Goal: Feedback & Contribution: Submit feedback/report problem

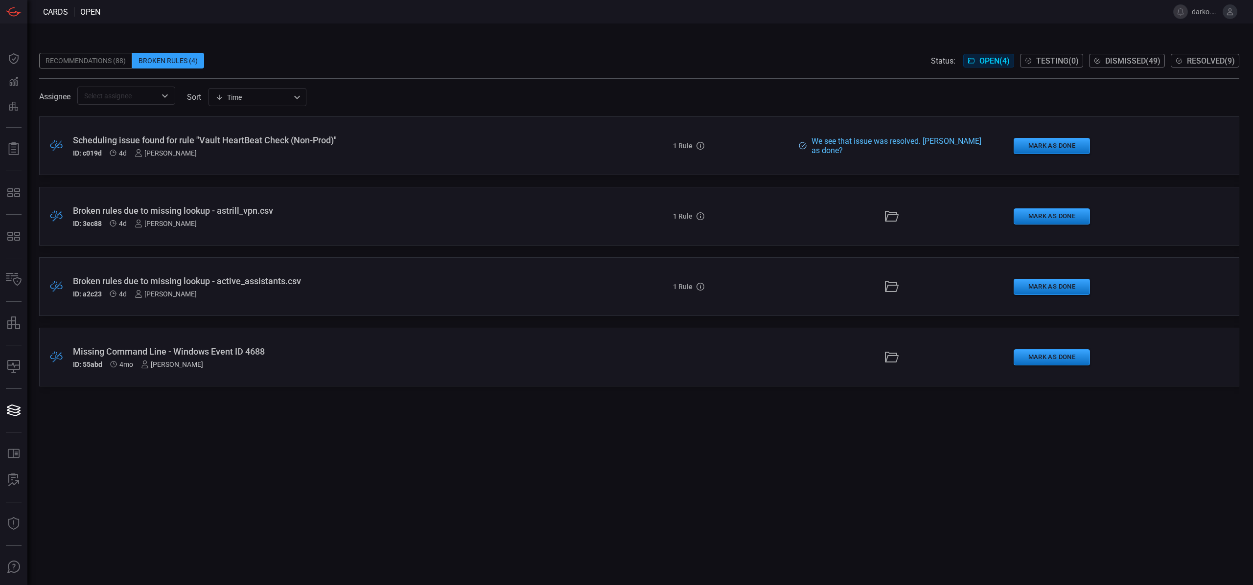
click at [247, 287] on div "Broken rules due to missing lookup - active_assistants.csv ID: a2c23 4d [PERSON…" at bounding box center [306, 287] width 467 height 22
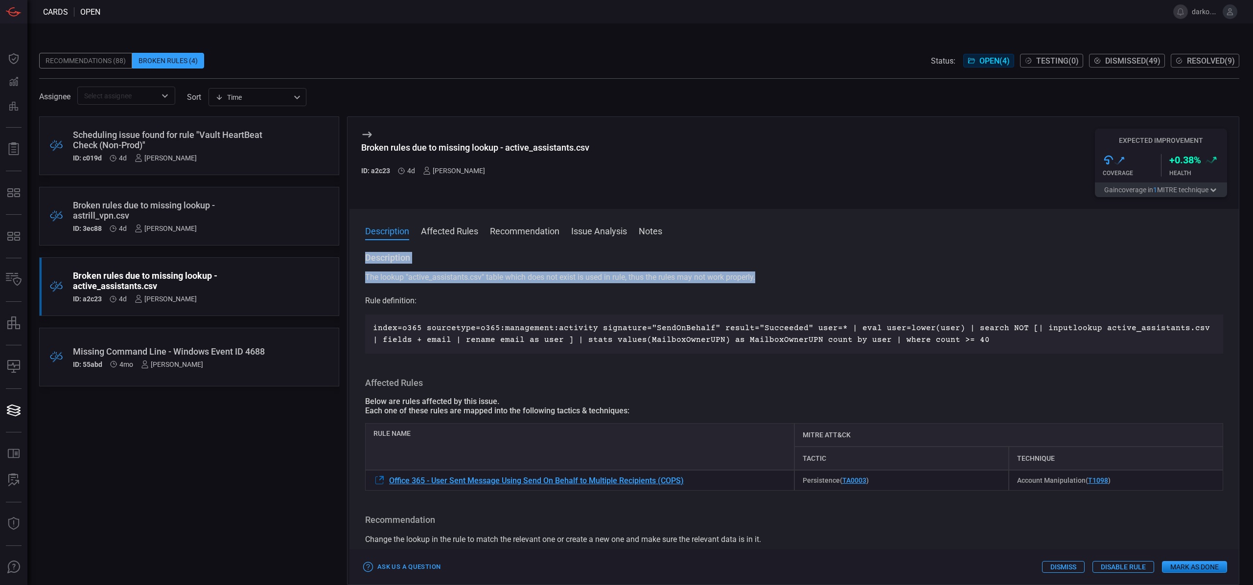
drag, startPoint x: 751, startPoint y: 278, endPoint x: 356, endPoint y: 259, distance: 395.4
click at [356, 259] on div "Description The lookup "active_assistants.csv" table which does not exist is us…" at bounding box center [793, 416] width 889 height 329
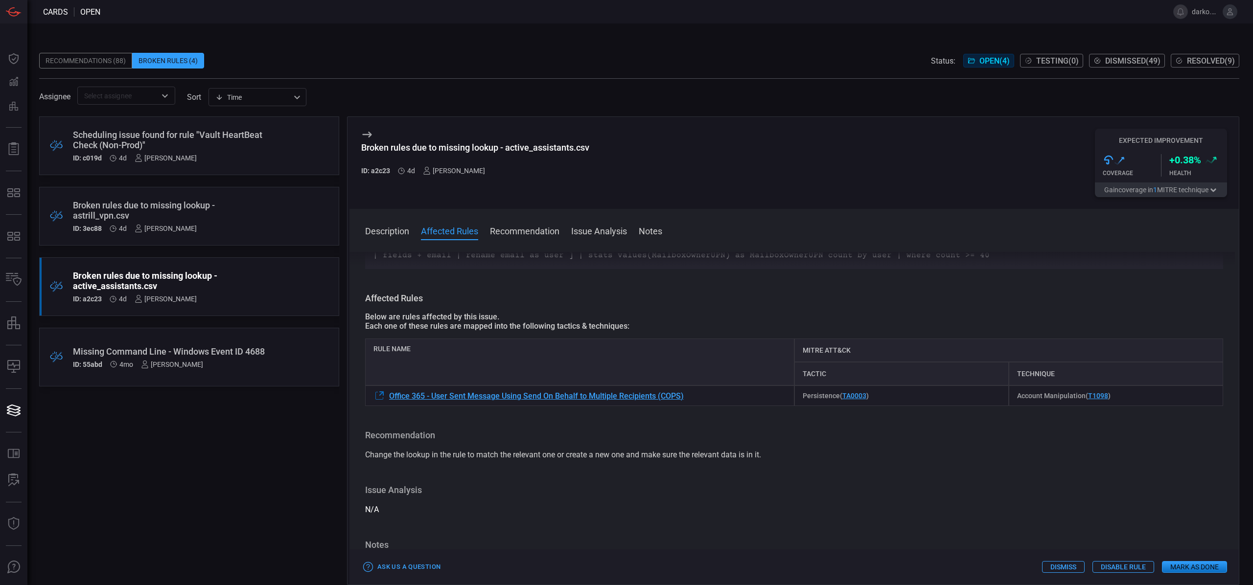
scroll to position [101, 0]
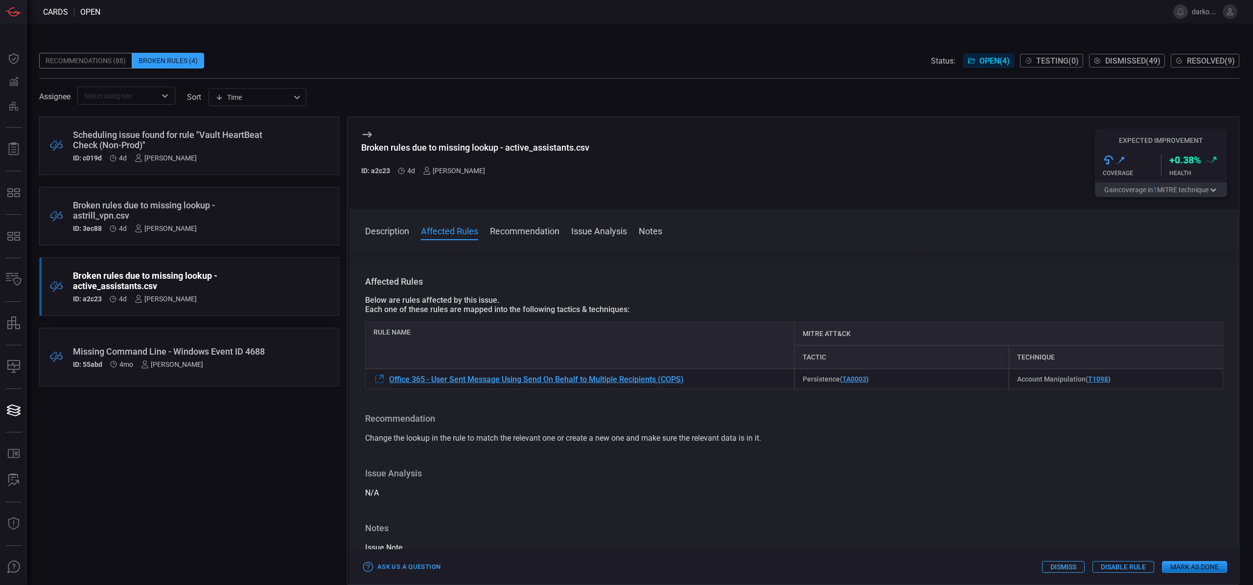
click at [429, 281] on h3 "Affected Rules" at bounding box center [794, 282] width 858 height 12
drag, startPoint x: 689, startPoint y: 375, endPoint x: 390, endPoint y: 383, distance: 299.6
click at [390, 383] on div "Office 365 - User Sent Message Using Send On Behalf to Multiple Recipients (COP…" at bounding box center [579, 379] width 429 height 21
copy span "Office 365 - User Sent Message Using Send On Behalf to Multiple Recipients (COP…"
click at [704, 439] on span "Change the lookup in the rule to match the relevant one or create a new one and…" at bounding box center [563, 438] width 396 height 9
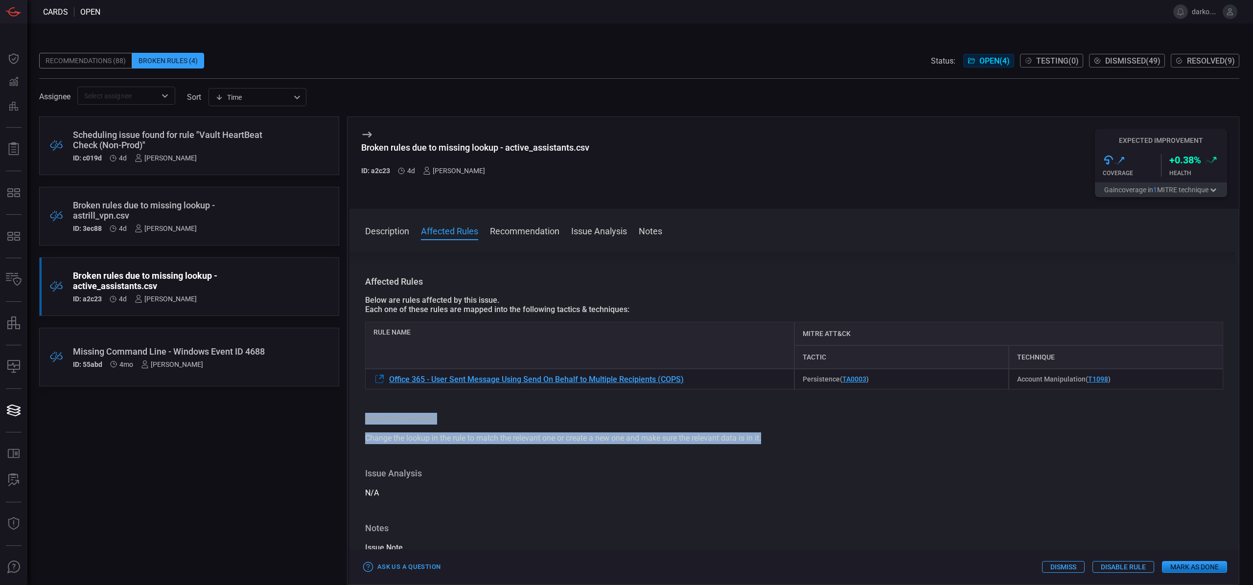
drag, startPoint x: 771, startPoint y: 439, endPoint x: 359, endPoint y: 417, distance: 412.2
click at [356, 419] on div "Description The lookup "active_assistants.csv" table which does not exist is us…" at bounding box center [793, 416] width 889 height 329
copy div "Recommendation Change the lookup in the rule to match the relevant one or creat…"
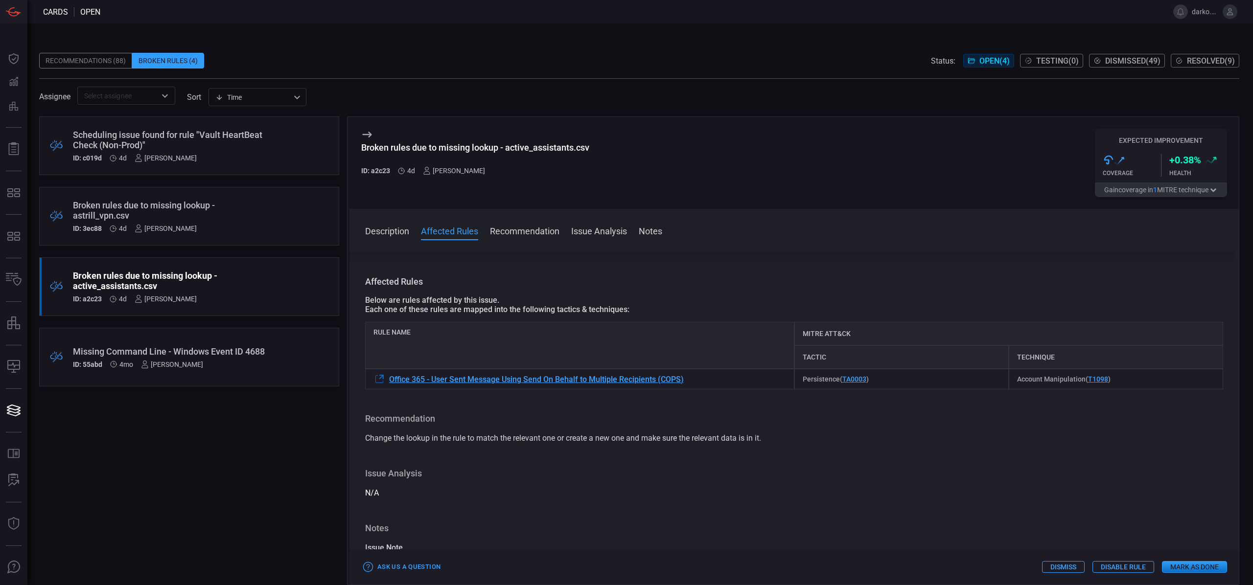
click at [364, 135] on icon at bounding box center [367, 135] width 12 height 12
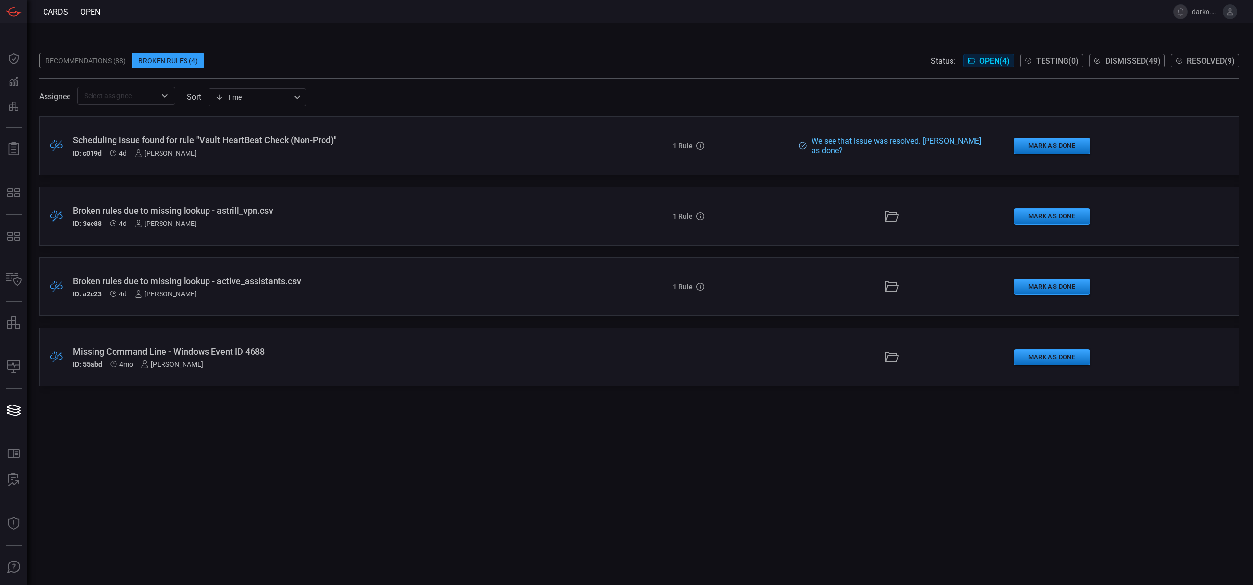
click at [545, 290] on div ".broken_cards_icon_0{fill:#39A4FF;} .broken_cards_icon_1{fill:none;stroke:#1918…" at bounding box center [639, 286] width 1200 height 59
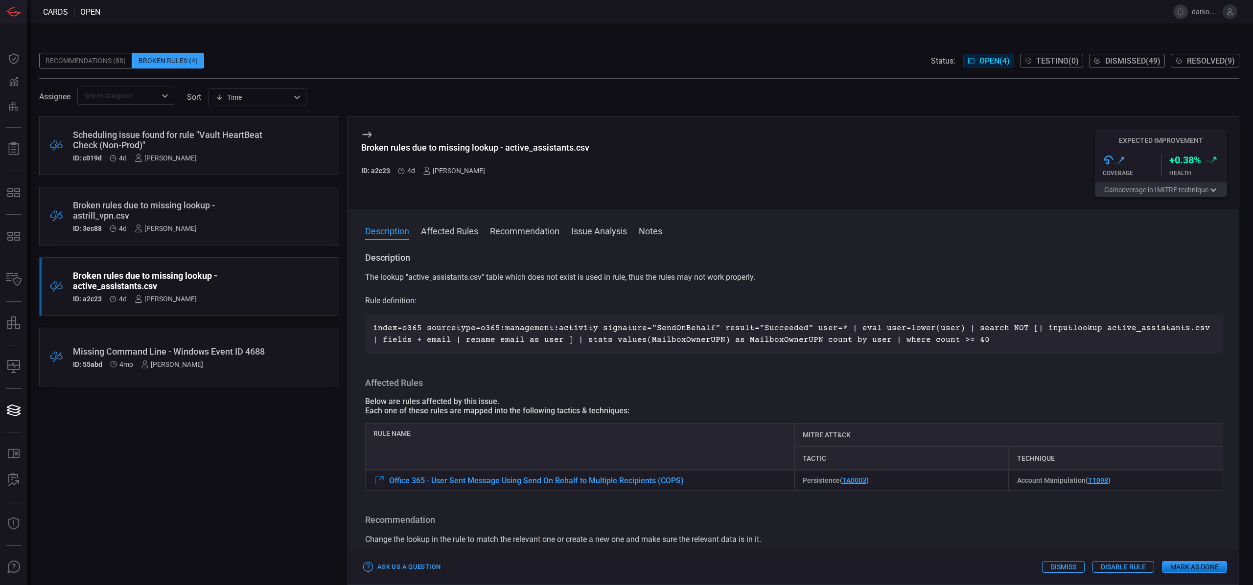
click at [1059, 566] on button "Dismiss" at bounding box center [1063, 567] width 43 height 12
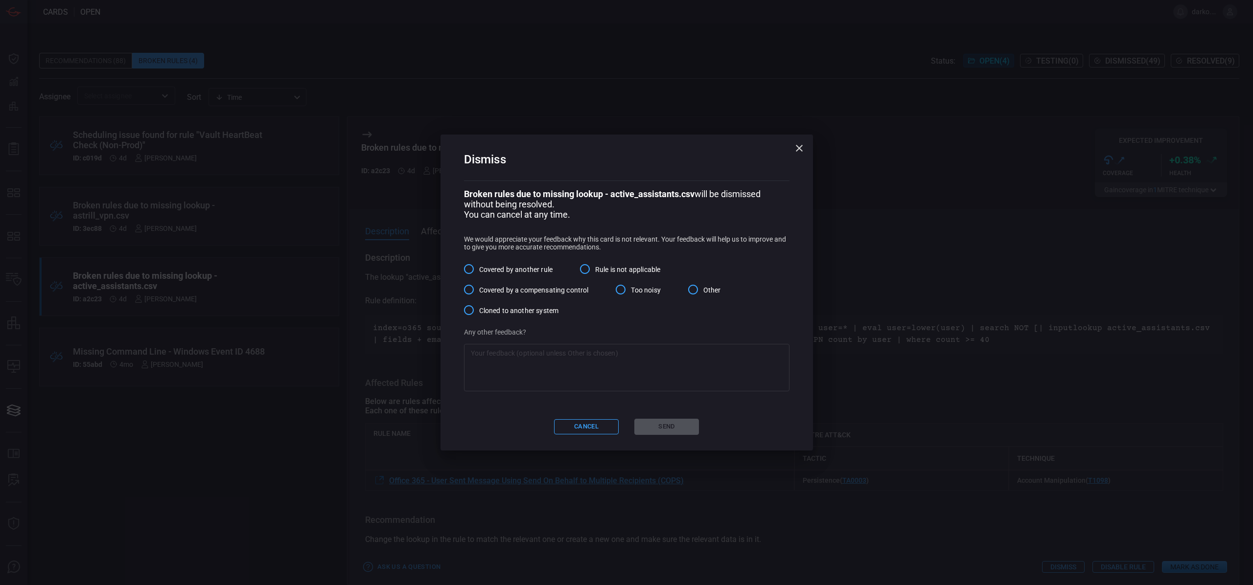
click at [692, 290] on input "Other" at bounding box center [693, 289] width 21 height 21
click at [610, 349] on textarea at bounding box center [627, 367] width 312 height 39
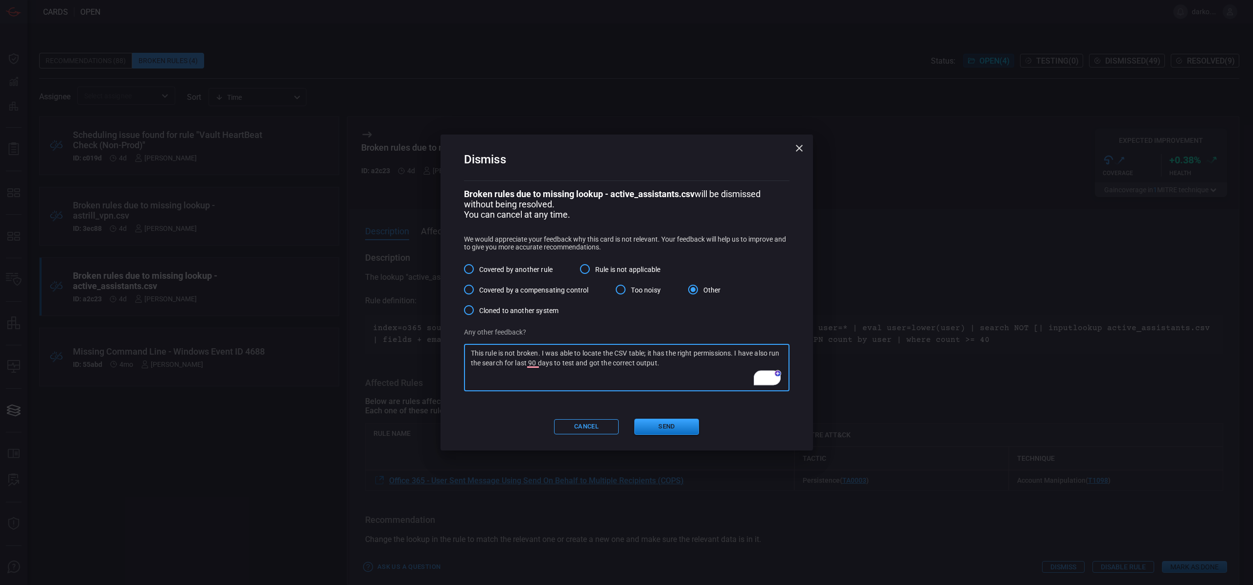
click at [544, 380] on textarea "This rule is not broken. I was able to locate the CSV table; it has the right p…" at bounding box center [627, 367] width 312 height 39
click at [707, 367] on textarea "This rule is not broken. I was able to locate the CSV table; it has the right p…" at bounding box center [627, 367] width 312 height 39
type textarea "This rule is not broken. I was able to locate the CSV table; it has the right p…"
click at [682, 429] on button "Send" at bounding box center [666, 427] width 65 height 16
